Goal: Information Seeking & Learning: Learn about a topic

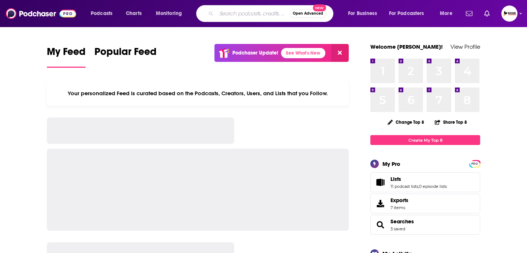
click at [224, 16] on input "Search podcasts, credits, & more..." at bounding box center [252, 14] width 73 height 12
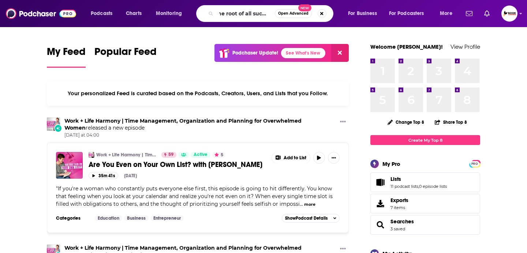
scroll to position [0, 6]
type input "the root of all success"
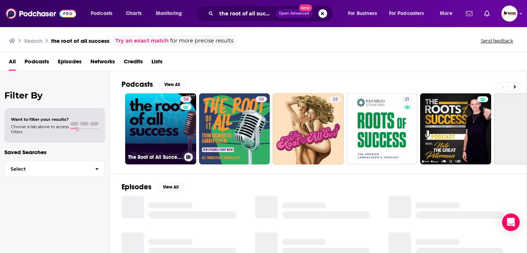
click at [176, 118] on link "38 The Root of All Success with The Real [PERSON_NAME]" at bounding box center [160, 128] width 71 height 71
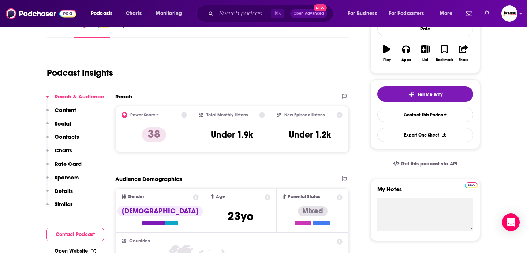
scroll to position [13, 0]
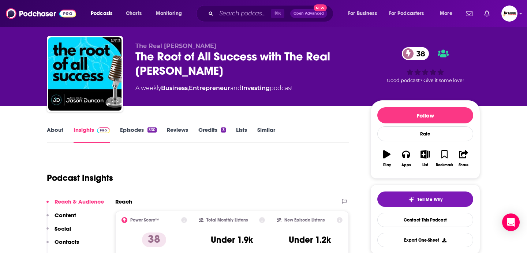
click at [58, 127] on link "About" at bounding box center [55, 134] width 16 height 17
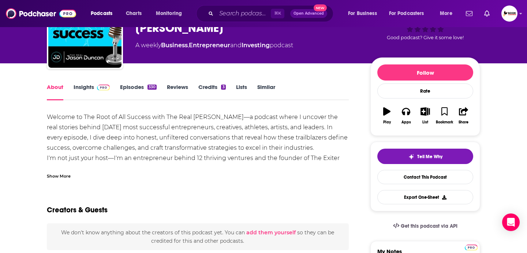
scroll to position [88, 0]
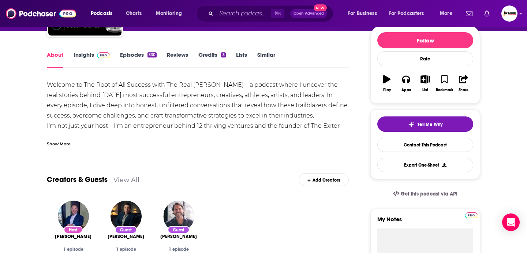
click at [60, 142] on div "Show More" at bounding box center [59, 143] width 24 height 7
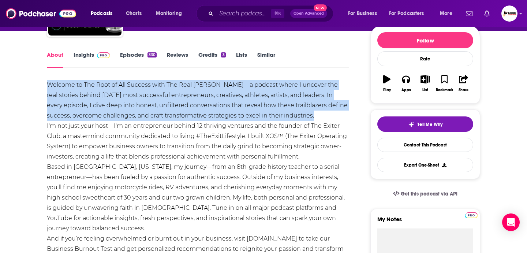
drag, startPoint x: 46, startPoint y: 83, endPoint x: 320, endPoint y: 117, distance: 275.2
click at [320, 117] on div "Welcome to The Root of All Success with The Real [PERSON_NAME]—a podcast where …" at bounding box center [198, 172] width 302 height 184
copy div "Welcome to The Root of All Success with The Real [PERSON_NAME]—a podcast where …"
click at [88, 53] on link "Insights" at bounding box center [92, 59] width 36 height 17
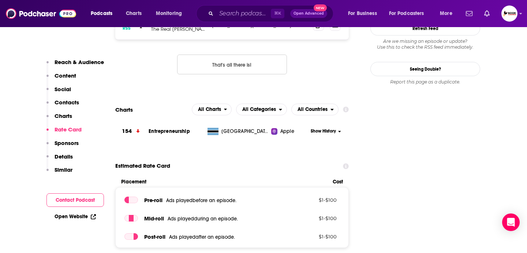
scroll to position [838, 0]
